Goal: Task Accomplishment & Management: Use online tool/utility

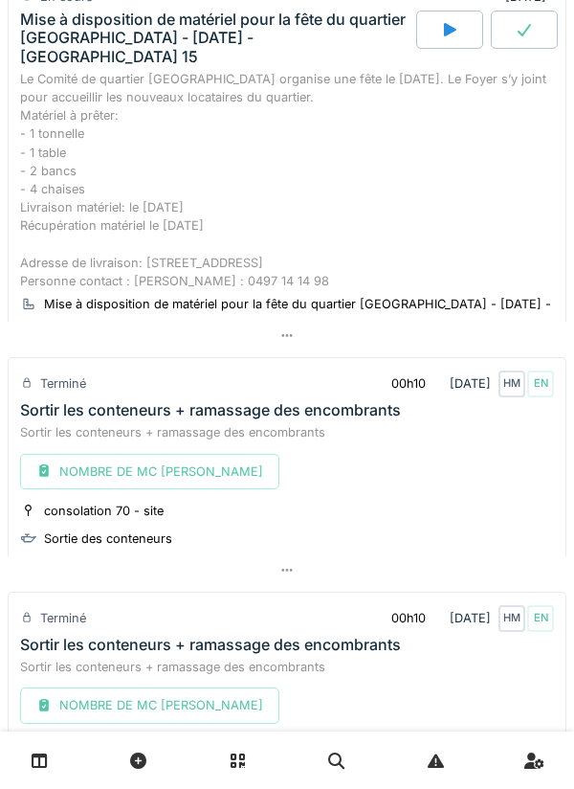
scroll to position [107, 0]
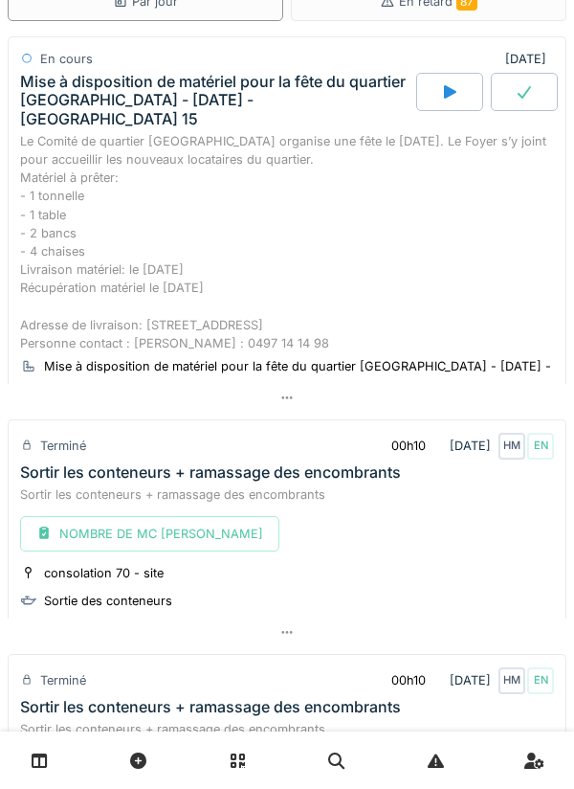
click at [518, 92] on icon at bounding box center [524, 91] width 19 height 15
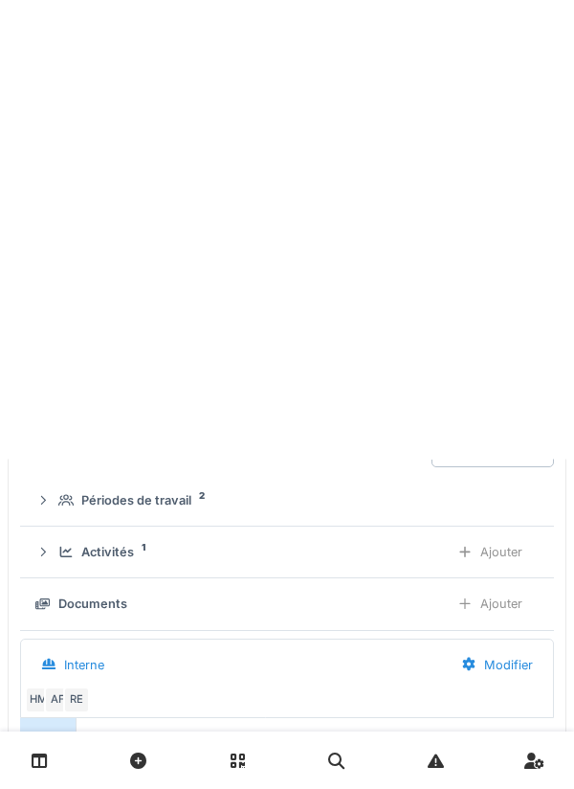
scroll to position [67, 0]
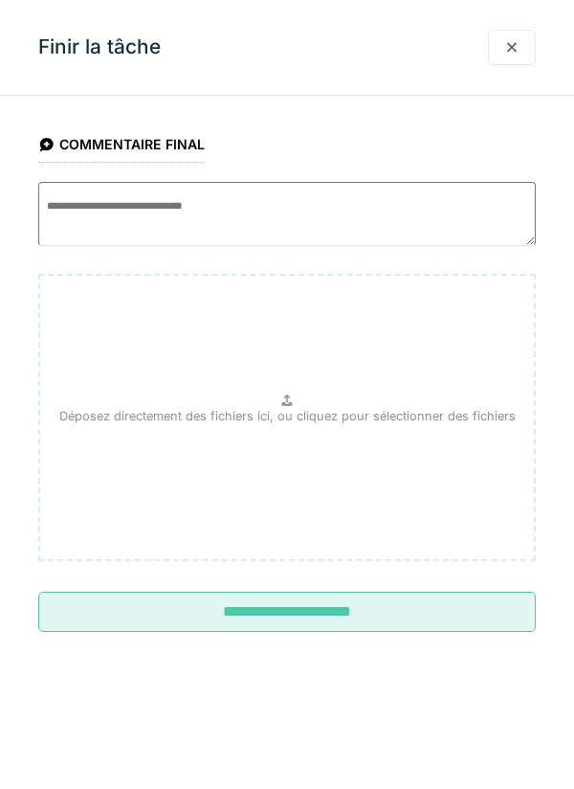
click at [322, 616] on input "**********" at bounding box center [287, 611] width 498 height 40
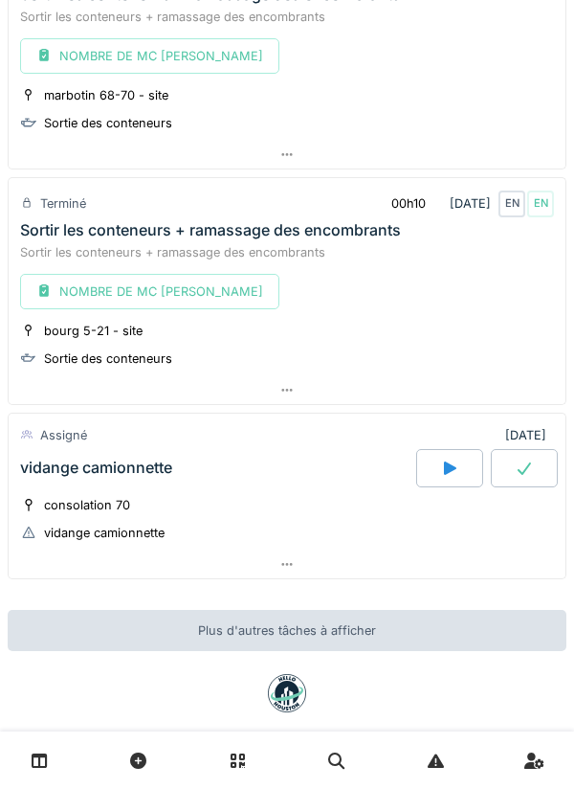
scroll to position [2549, 0]
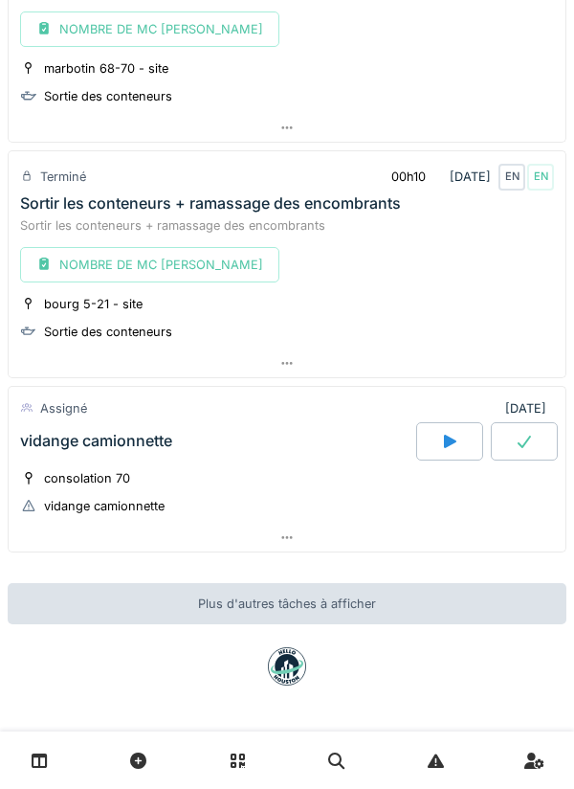
click at [442, 445] on icon at bounding box center [449, 441] width 19 height 15
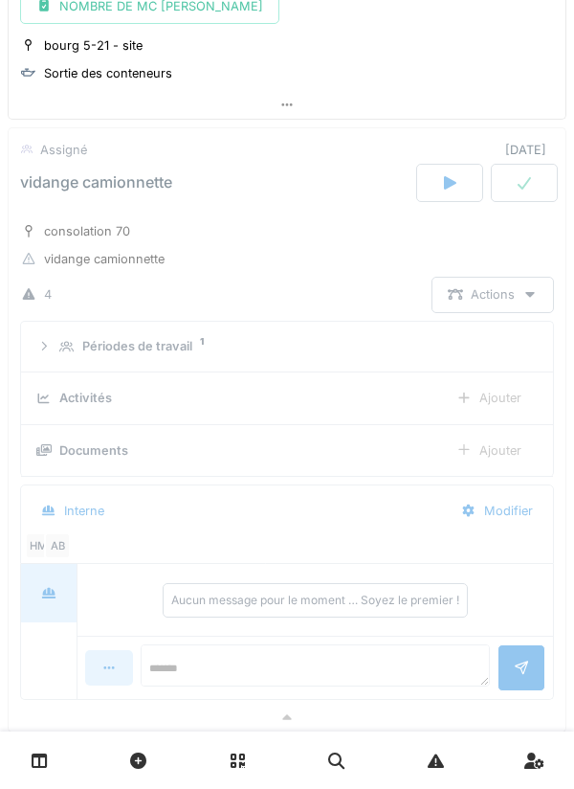
scroll to position [2858, 0]
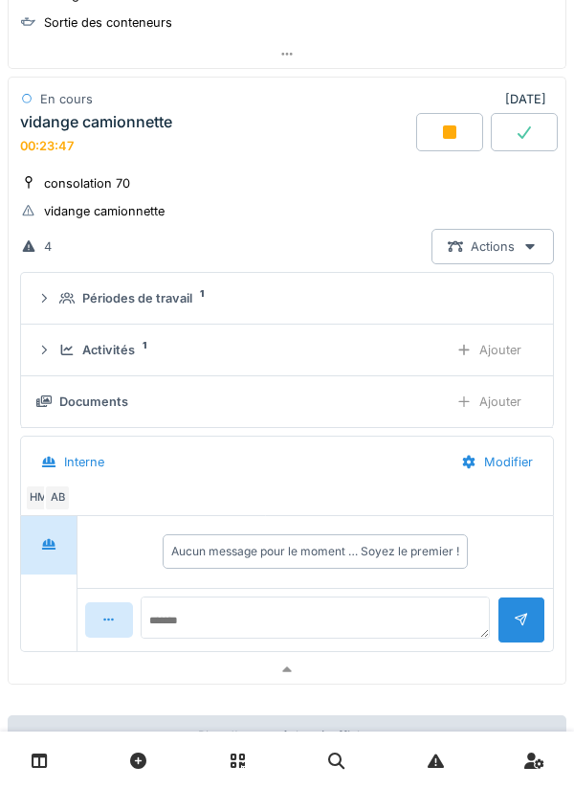
click at [440, 129] on icon at bounding box center [449, 131] width 19 height 15
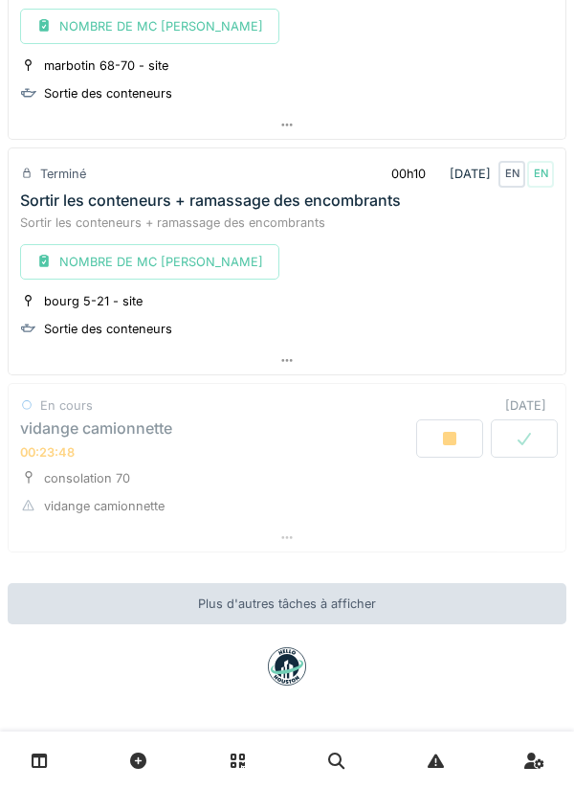
scroll to position [2551, 0]
